Goal: Task Accomplishment & Management: Manage account settings

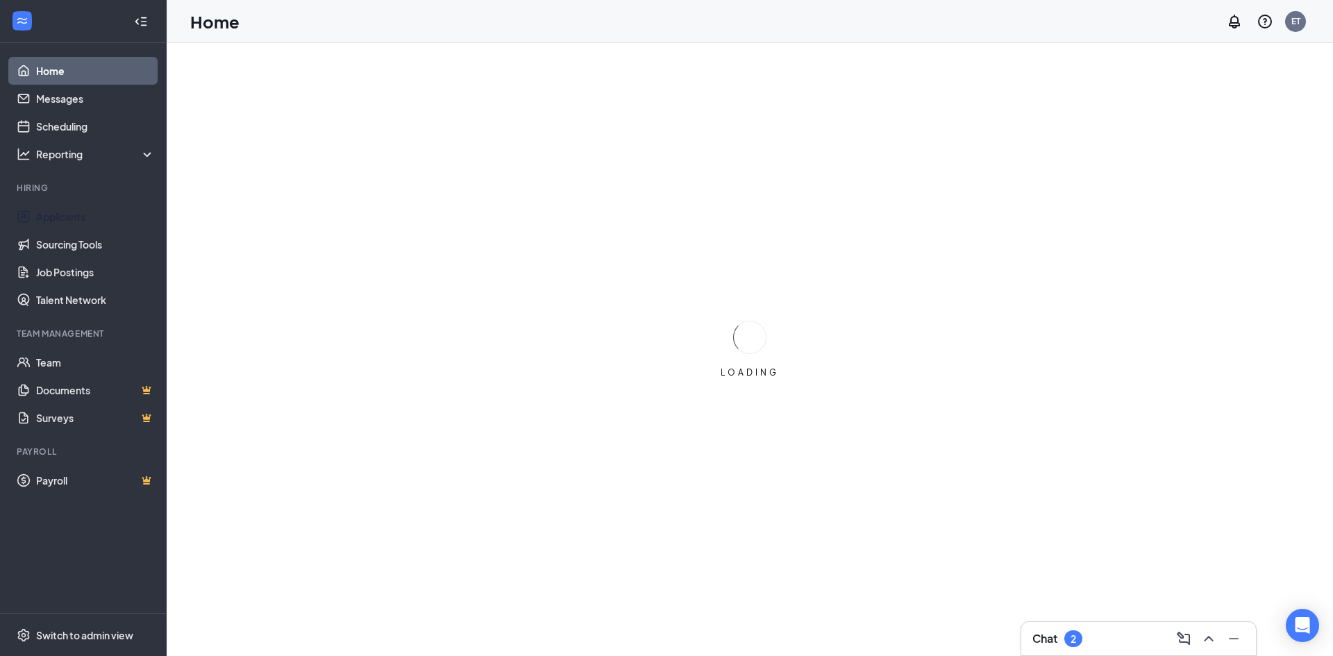
click at [115, 216] on link "Applicants" at bounding box center [95, 217] width 119 height 28
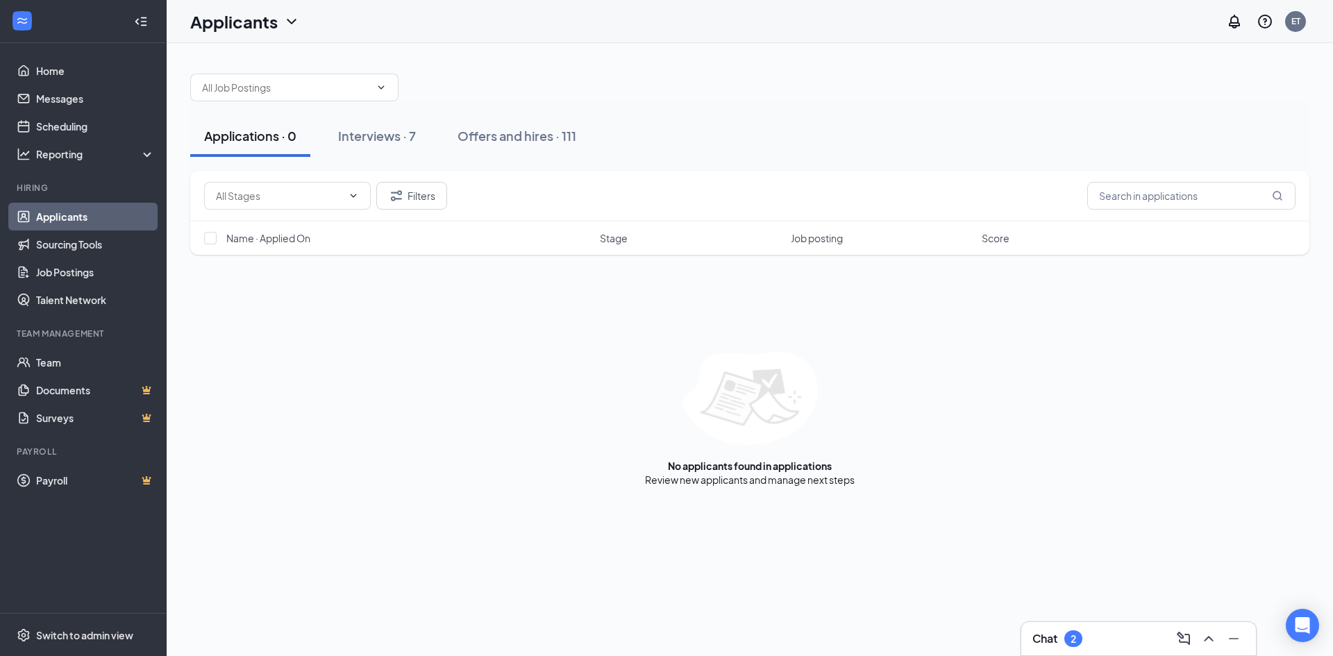
click at [374, 147] on button "Interviews · 7" at bounding box center [377, 136] width 106 height 42
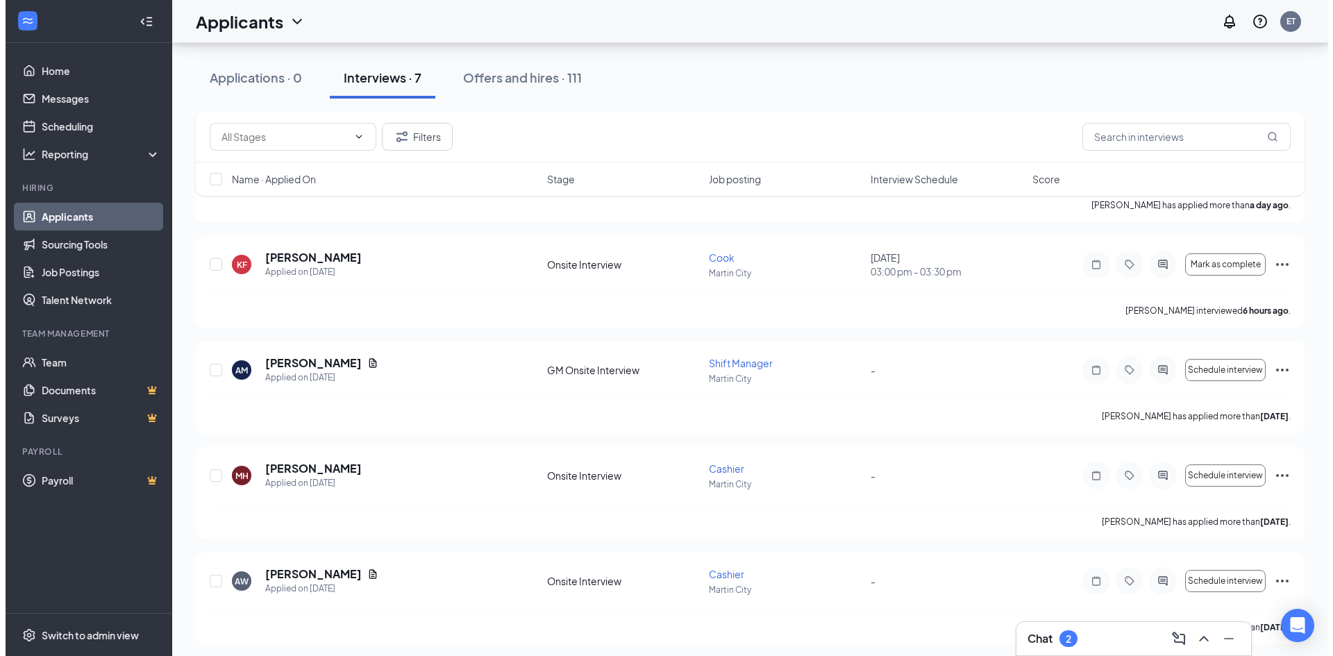
scroll to position [354, 0]
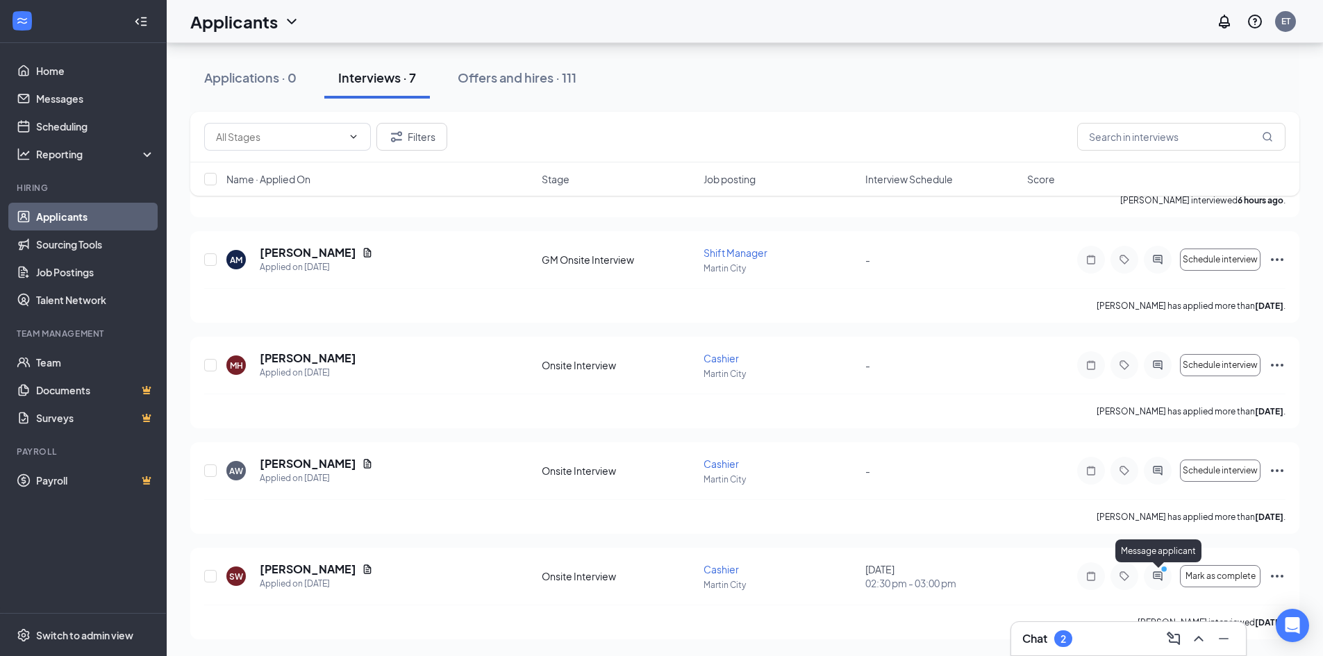
click at [1163, 572] on circle "PrimaryDot" at bounding box center [1163, 569] width 6 height 6
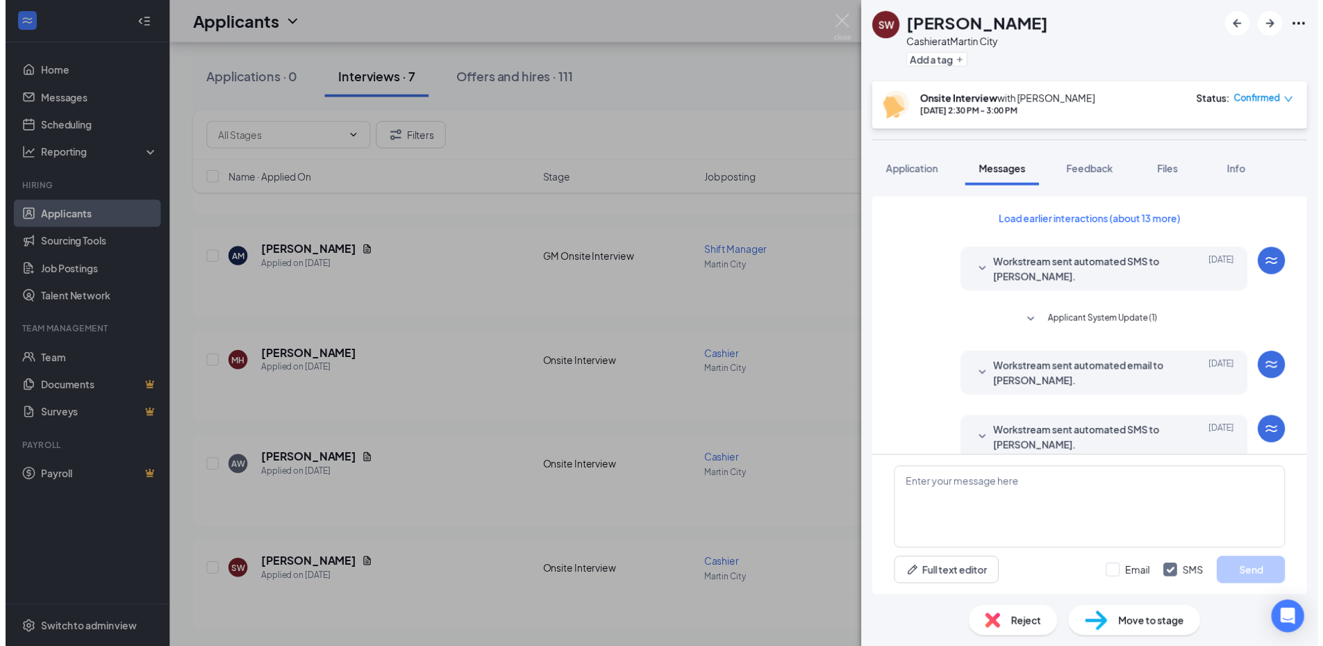
scroll to position [420, 0]
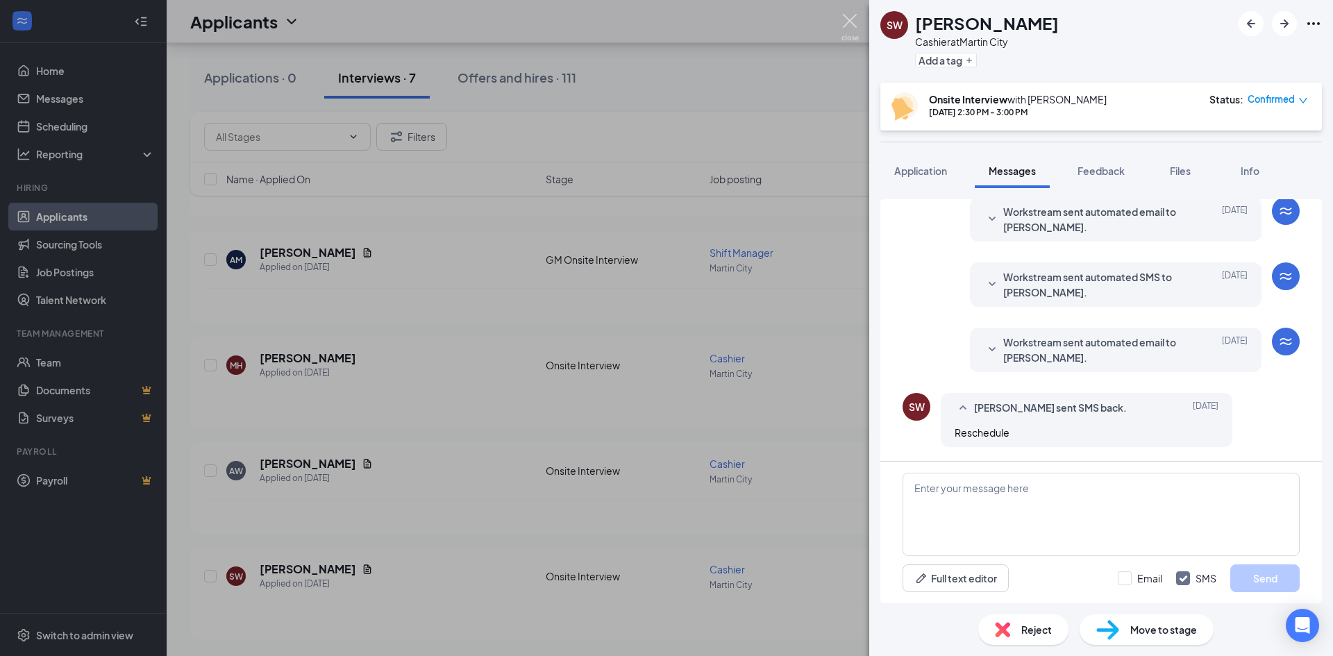
click at [842, 35] on img at bounding box center [850, 27] width 17 height 27
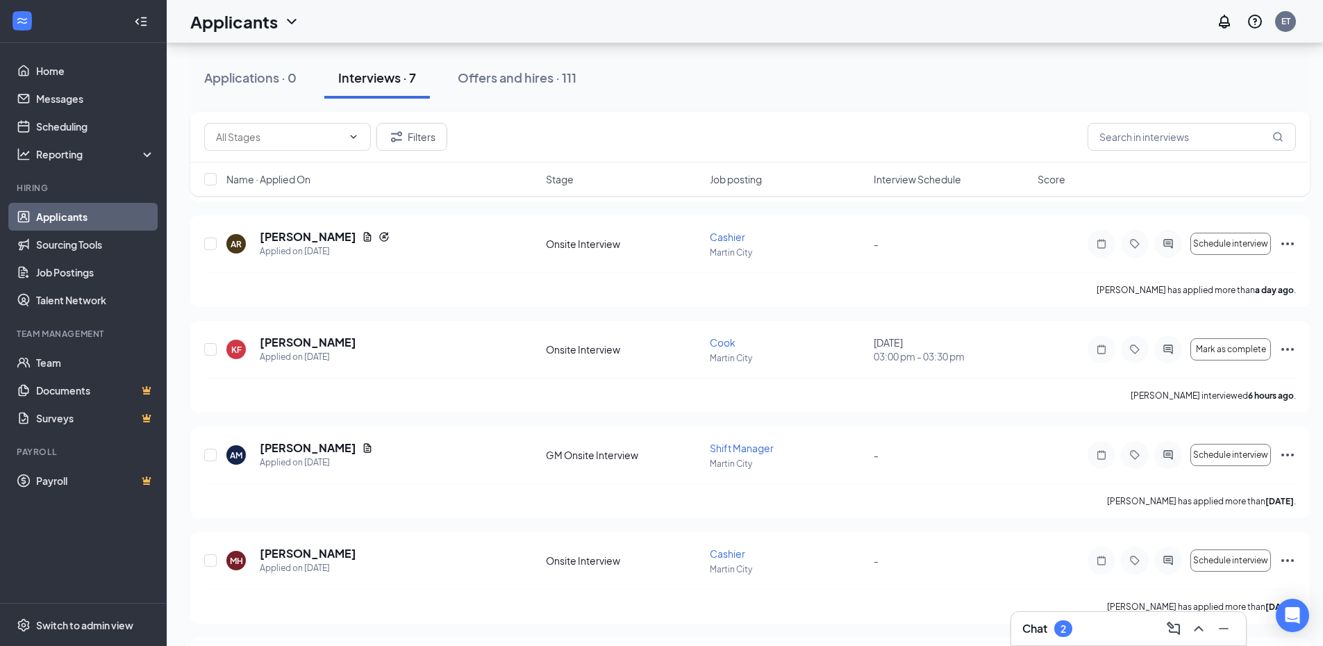
scroll to position [156, 0]
